Goal: Complete application form: Complete application form

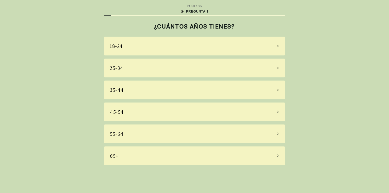
click at [119, 114] on div "45-54" at bounding box center [117, 112] width 14 height 7
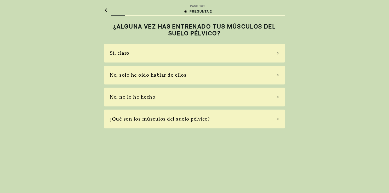
click at [116, 94] on div "No, no lo he hecho" at bounding box center [133, 96] width 46 height 7
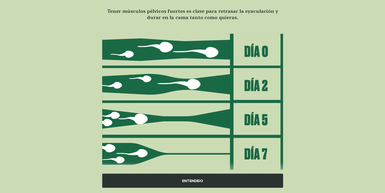
scroll to position [51, 0]
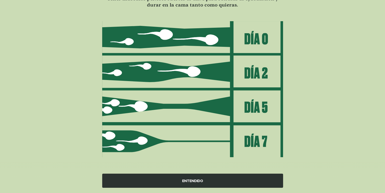
click at [189, 182] on div "ENTENDIDO" at bounding box center [192, 181] width 181 height 14
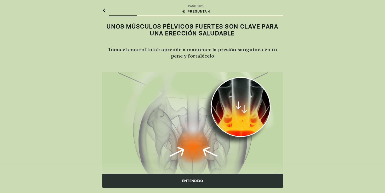
scroll to position [30, 0]
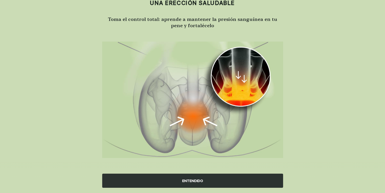
click at [193, 177] on div "ENTENDIDO" at bounding box center [192, 181] width 181 height 14
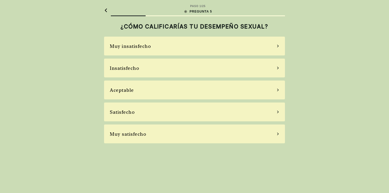
click at [112, 132] on div "Muy satisfecho" at bounding box center [128, 134] width 36 height 7
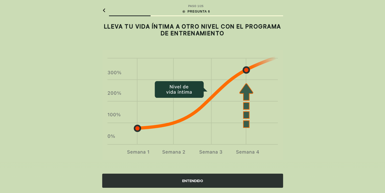
click at [193, 181] on div "ENTENDIDO" at bounding box center [192, 181] width 181 height 14
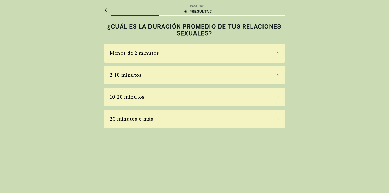
click at [123, 120] on div "20 minutos o más" at bounding box center [131, 118] width 43 height 7
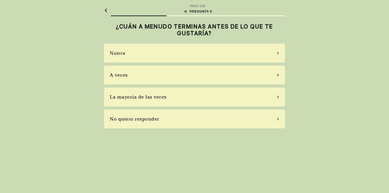
click at [115, 53] on div "Nunca" at bounding box center [118, 52] width 16 height 7
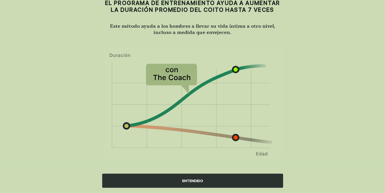
scroll to position [25, 0]
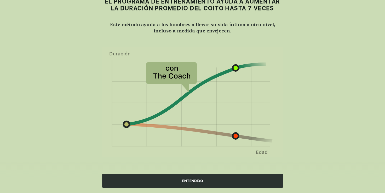
click at [189, 178] on div "ENTENDIDO" at bounding box center [192, 181] width 181 height 14
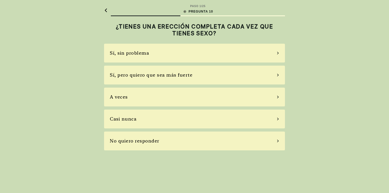
click at [113, 74] on div "Sí, pero quiero que sea más fuerte" at bounding box center [151, 74] width 83 height 7
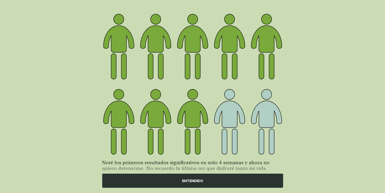
scroll to position [38, 0]
click at [190, 179] on div "ENTENDIDO" at bounding box center [192, 181] width 181 height 14
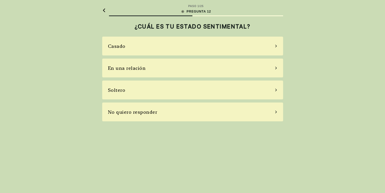
scroll to position [0, 0]
click at [119, 90] on div "Soltero" at bounding box center [119, 90] width 18 height 7
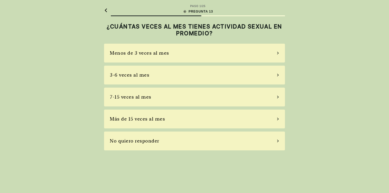
click at [118, 119] on div "Más de 15 veces al mes" at bounding box center [137, 118] width 55 height 7
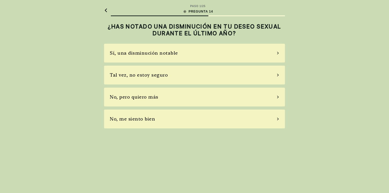
click at [129, 117] on div "No, me siento bien" at bounding box center [132, 118] width 45 height 7
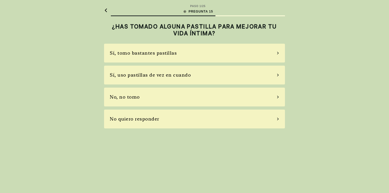
click at [124, 76] on div "Sí, uso pastillas de vez en cuando" at bounding box center [150, 74] width 81 height 7
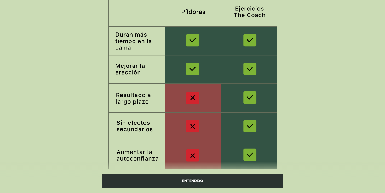
scroll to position [85, 0]
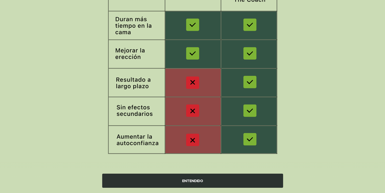
click at [183, 179] on div "ENTENDIDO" at bounding box center [192, 181] width 181 height 14
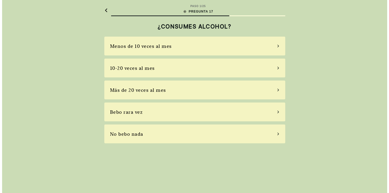
scroll to position [0, 0]
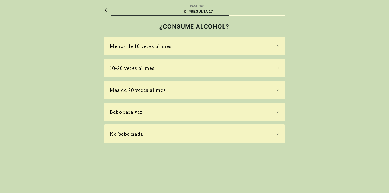
click at [127, 111] on div "Bebo rara vez" at bounding box center [126, 112] width 33 height 7
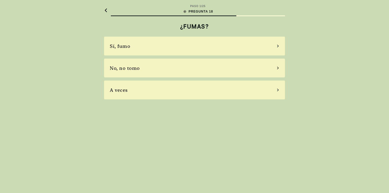
click at [124, 69] on div "No, no tomo" at bounding box center [125, 68] width 30 height 7
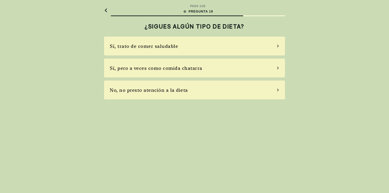
click at [127, 46] on div "Sí, trato de comer saludable" at bounding box center [144, 46] width 68 height 7
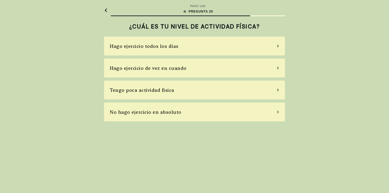
click at [116, 46] on div "Hago ejercicio todos los días" at bounding box center [144, 46] width 69 height 7
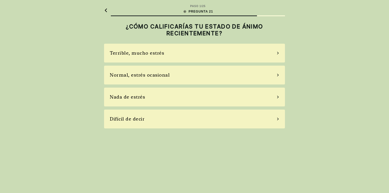
click at [120, 77] on div "Normal, estrés ocasional" at bounding box center [140, 74] width 60 height 7
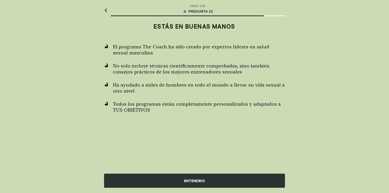
click at [187, 177] on div "ENTENDIDO" at bounding box center [194, 181] width 181 height 14
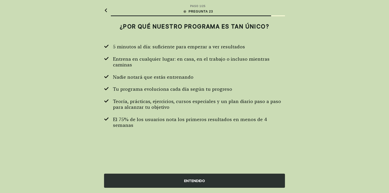
click at [187, 177] on div "ENTENDIDO" at bounding box center [194, 181] width 181 height 14
